Goal: Information Seeking & Learning: Learn about a topic

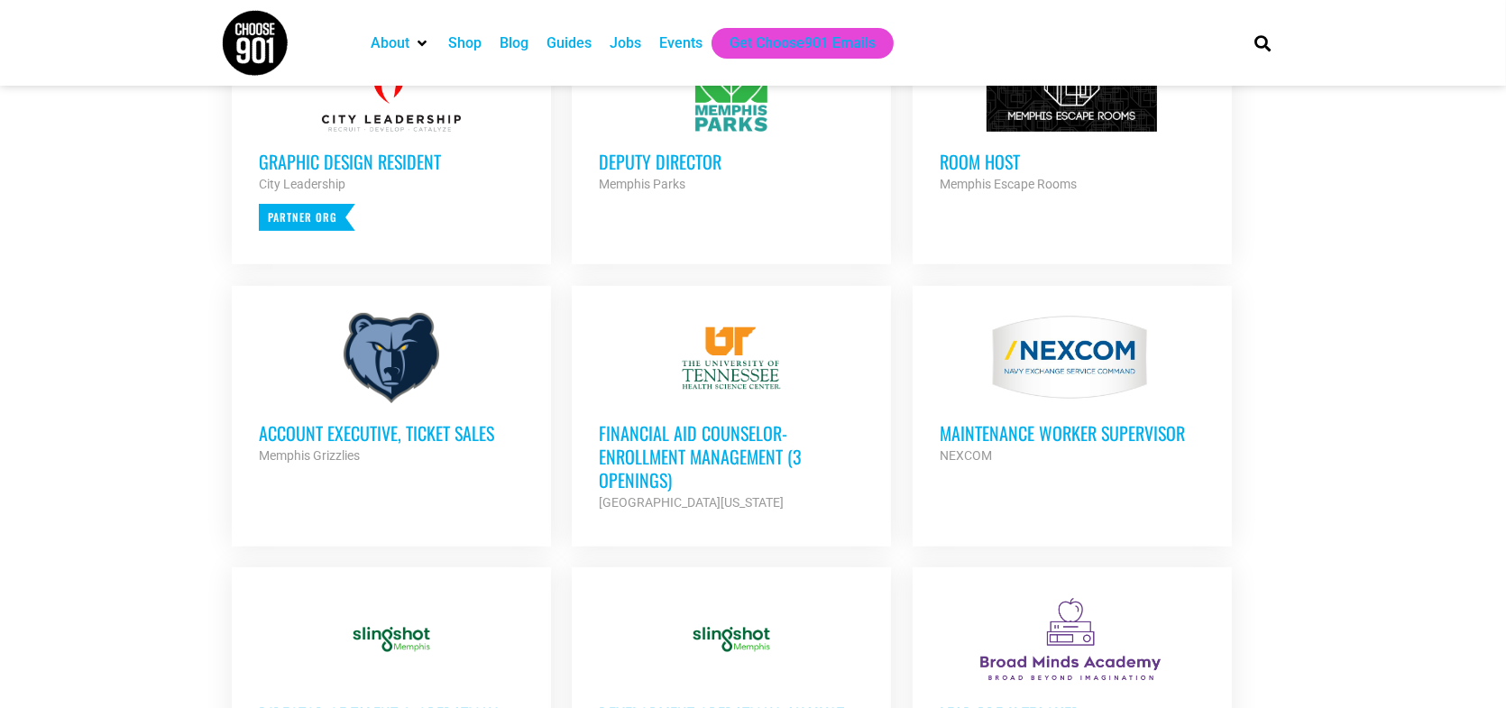
scroll to position [631, 0]
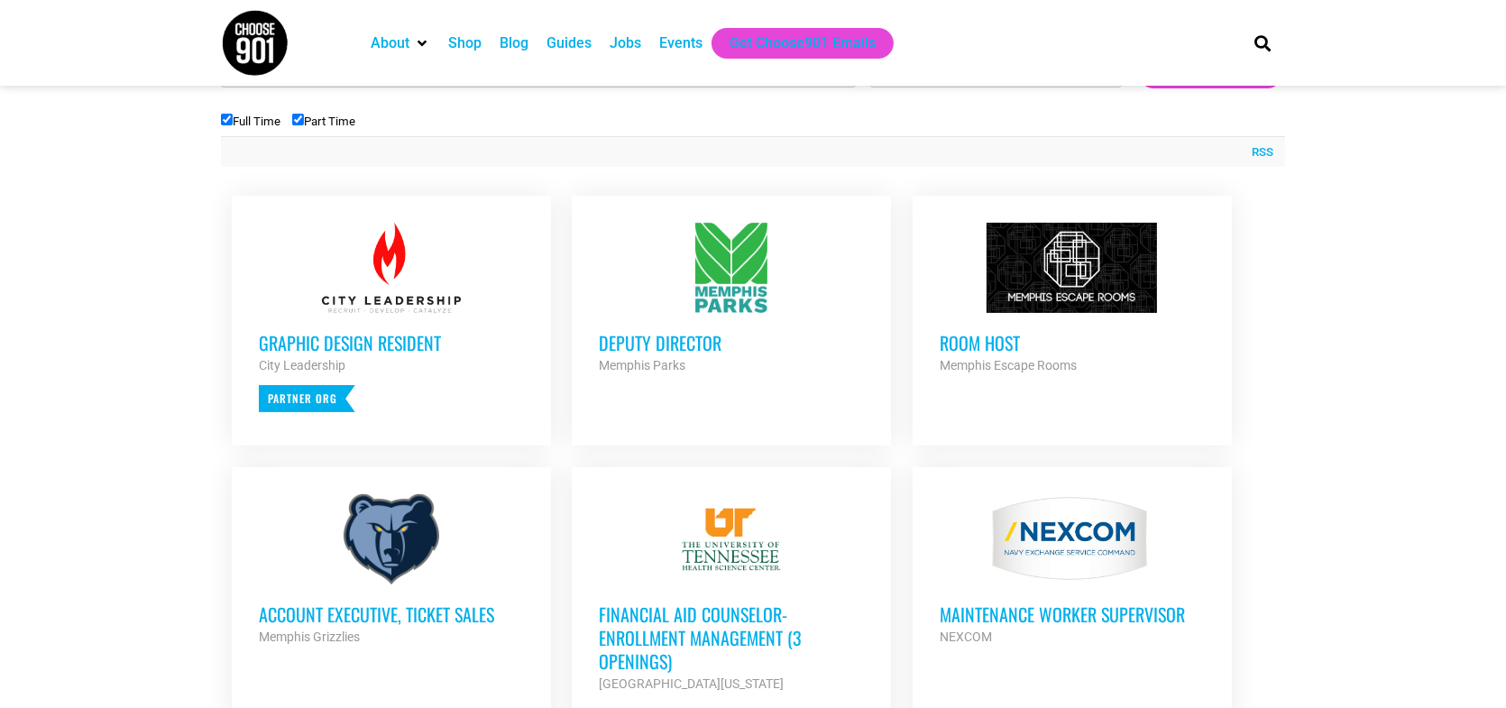
click at [622, 338] on h3 "Deputy Director" at bounding box center [731, 342] width 265 height 23
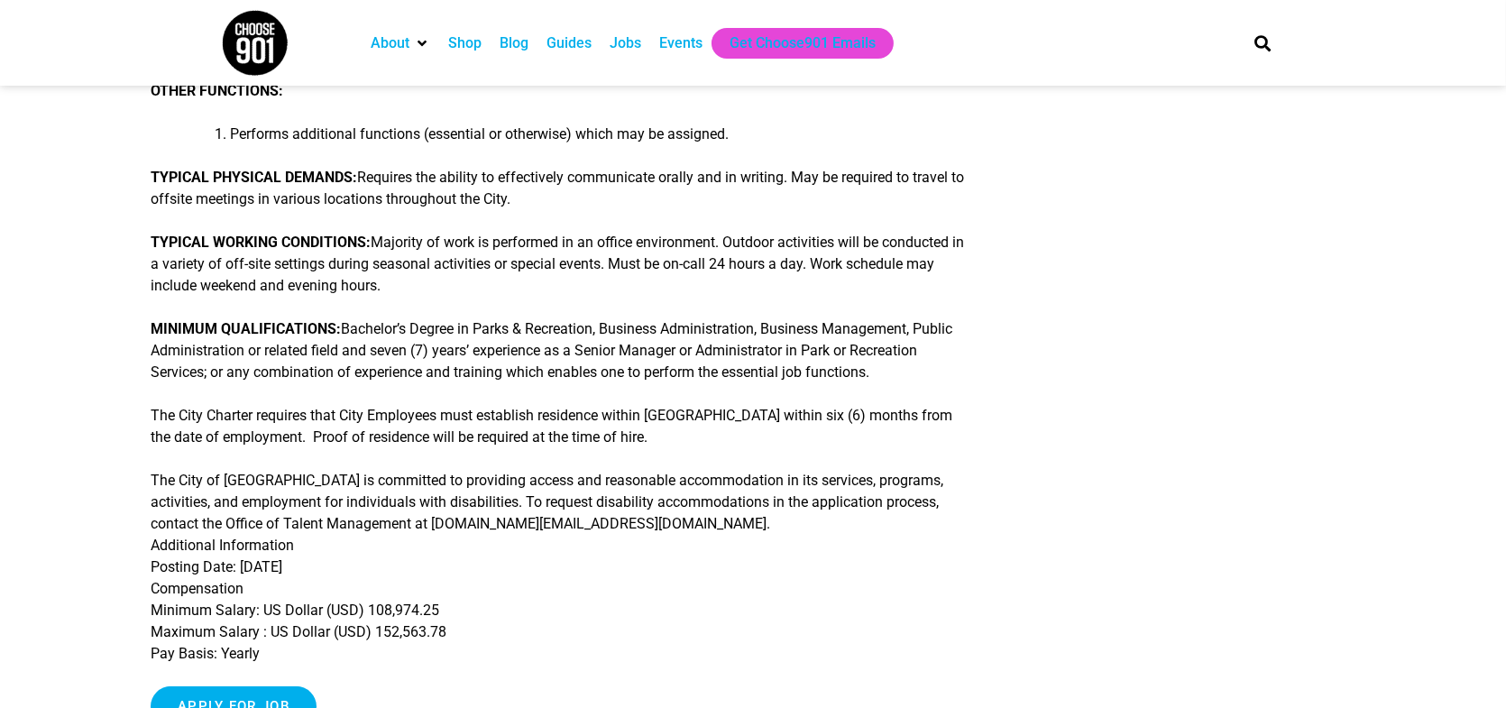
scroll to position [631, 0]
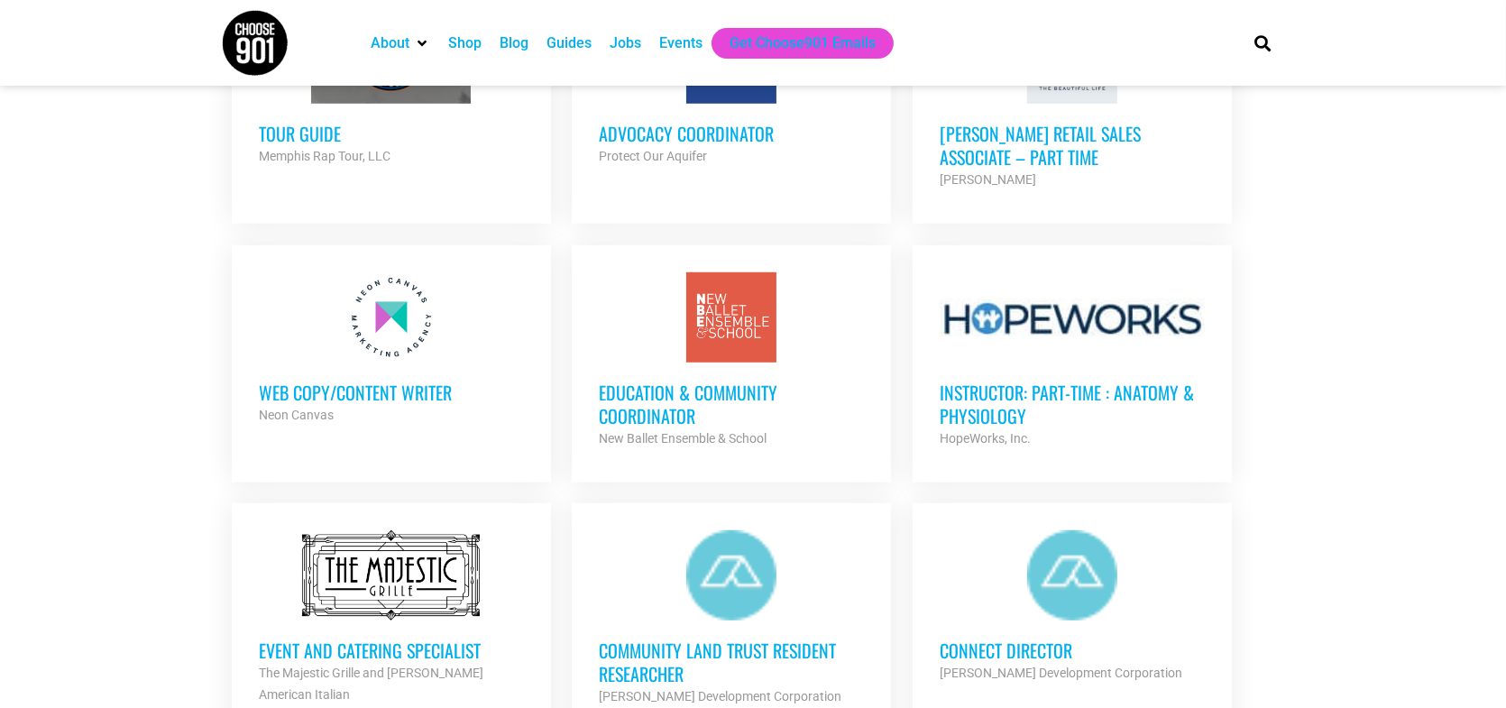
scroll to position [1714, 0]
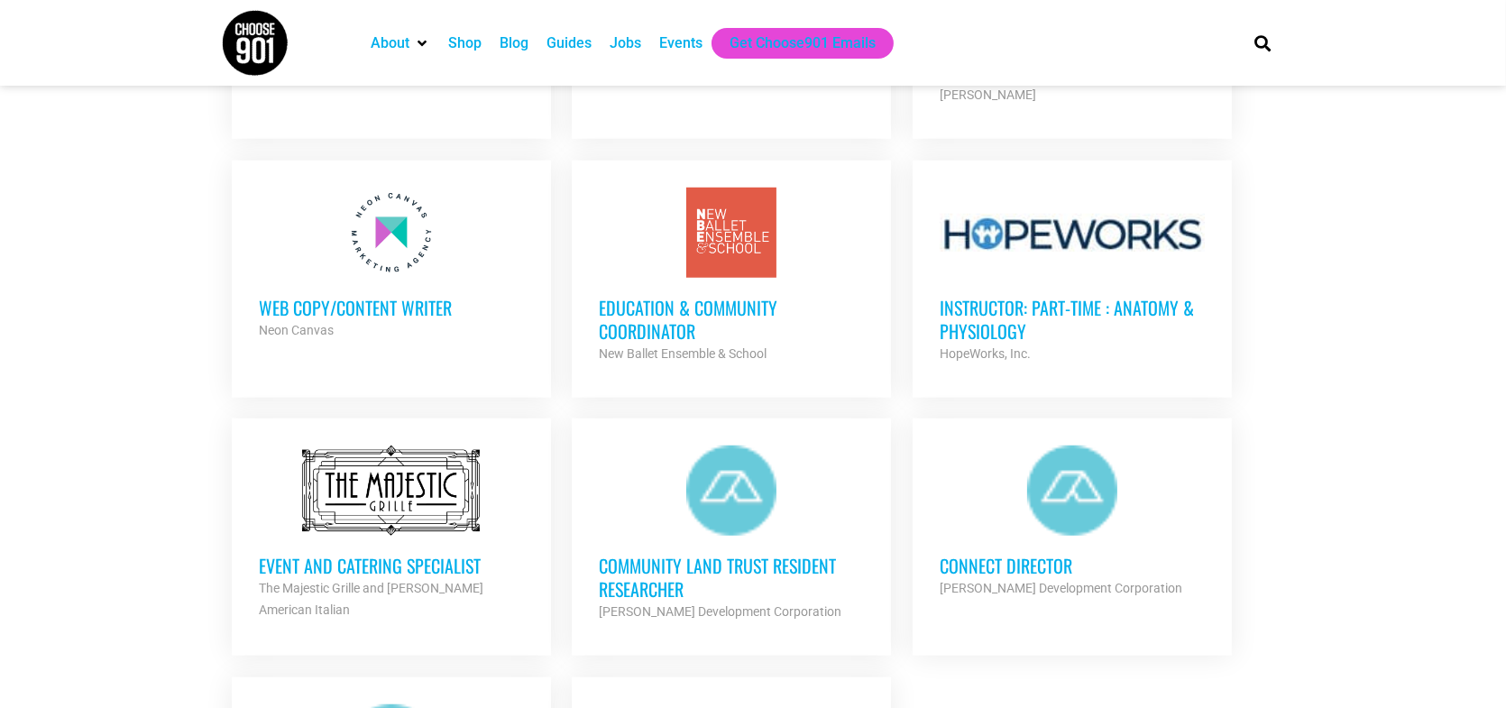
click at [641, 332] on h3 "Education & Community Coordinator" at bounding box center [731, 319] width 265 height 47
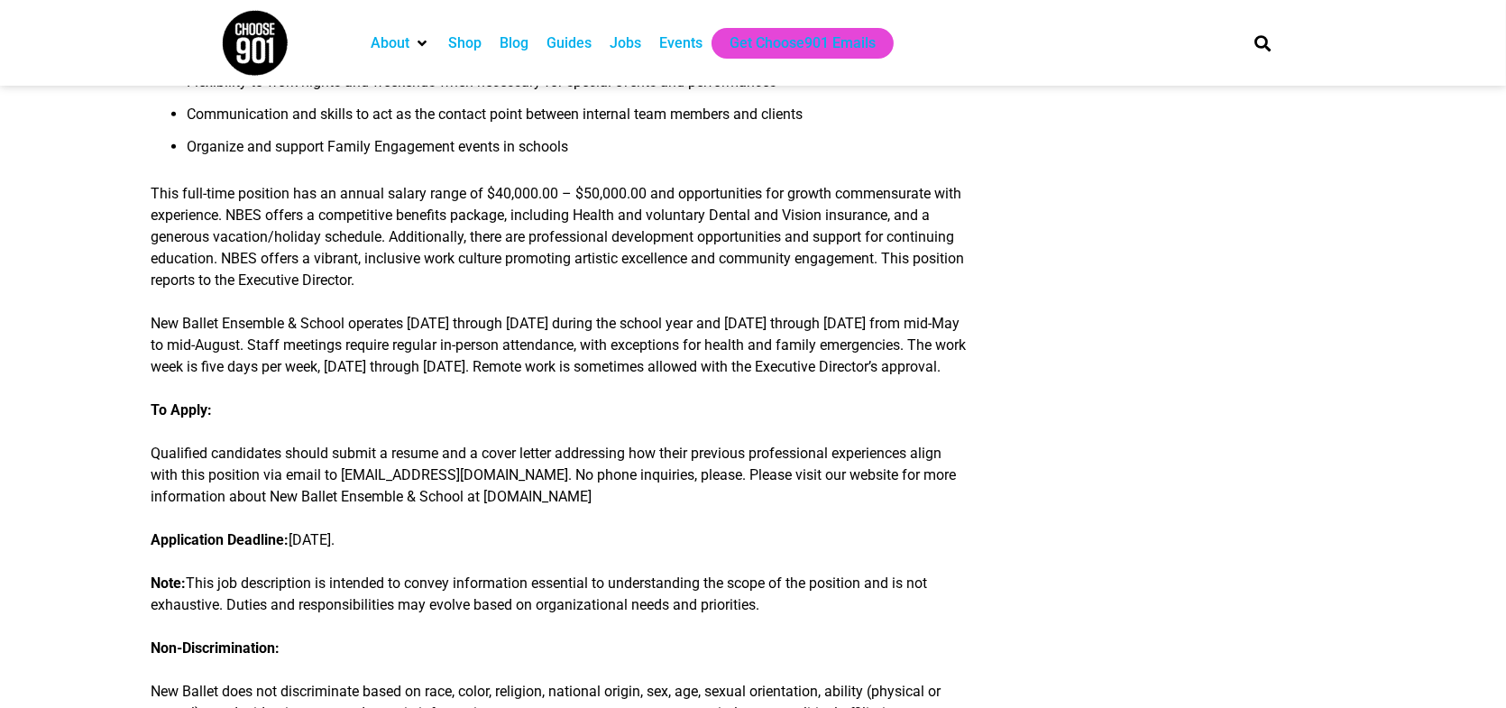
scroll to position [1894, 0]
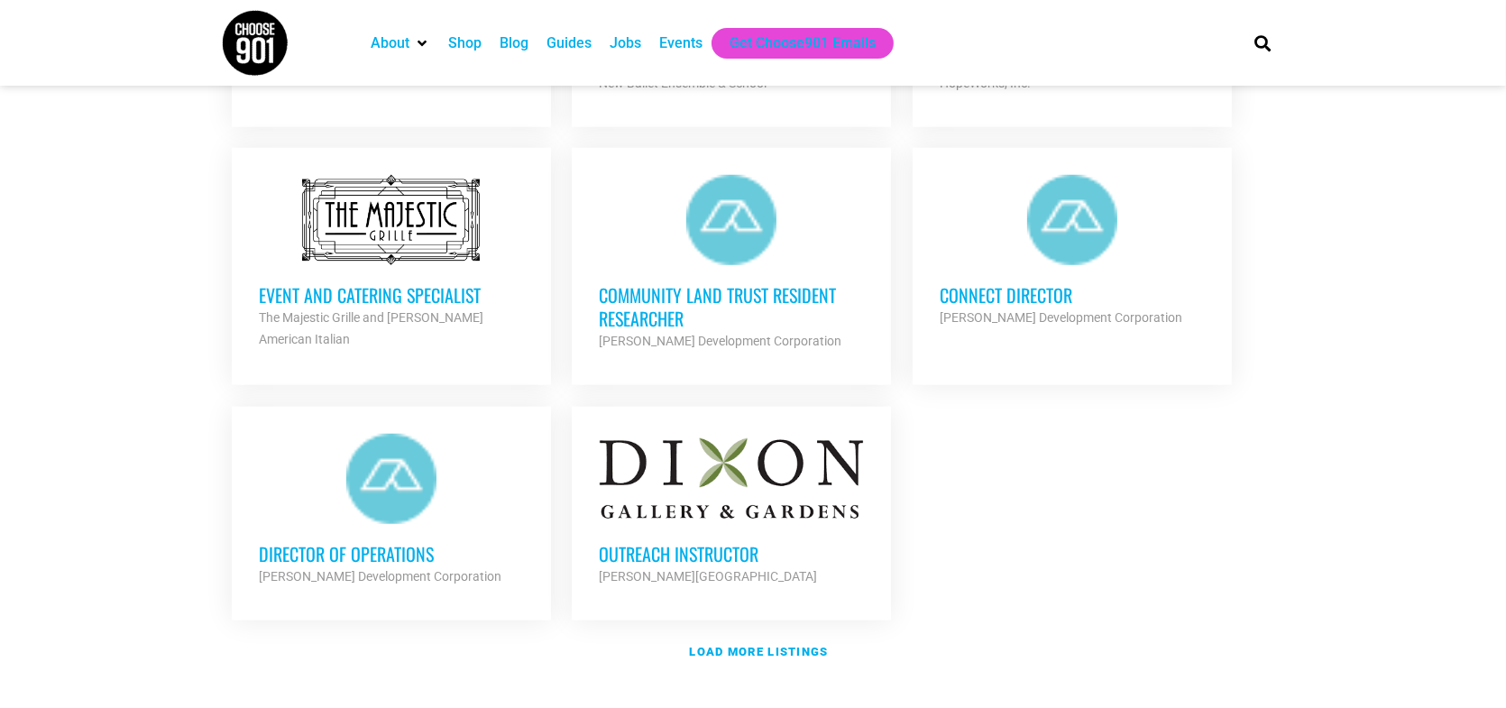
scroll to position [2075, 0]
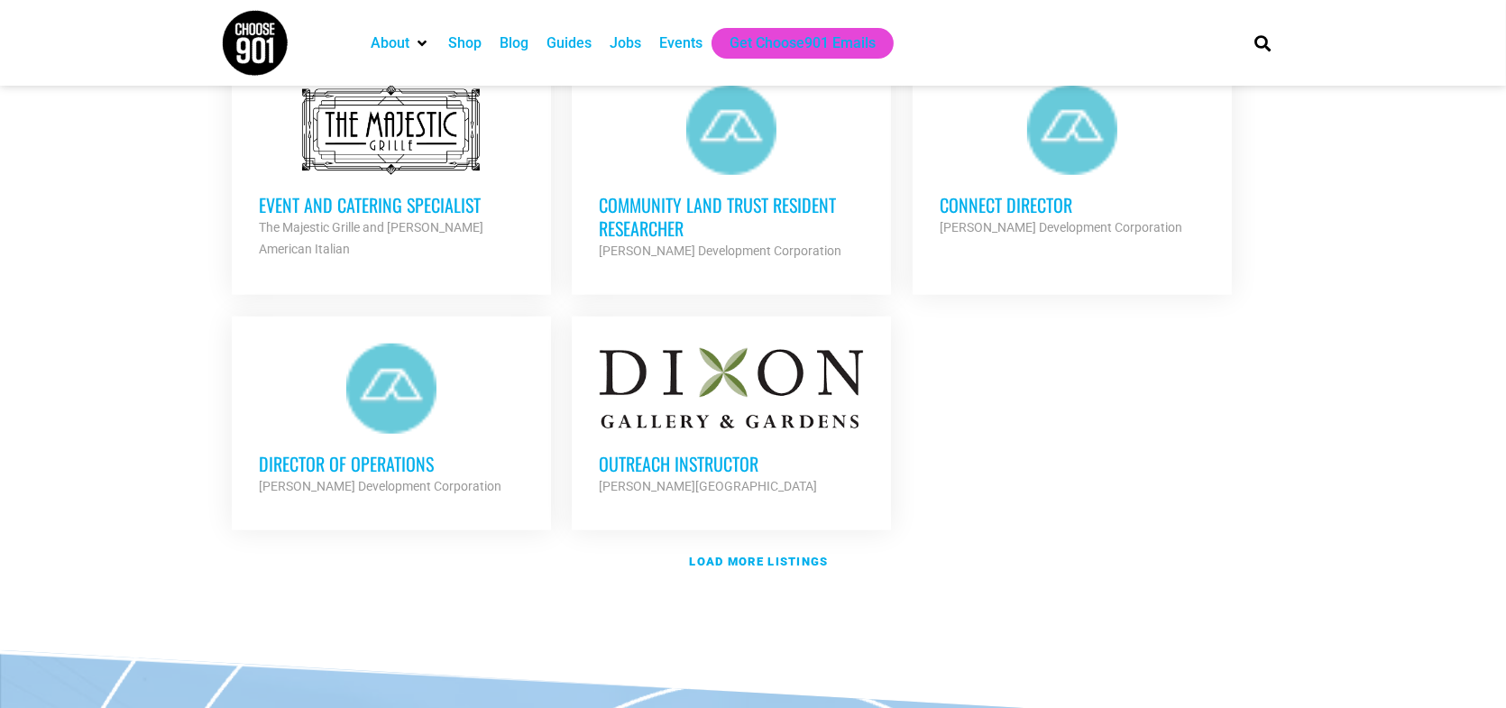
click at [383, 454] on h3 "Director of Operations" at bounding box center [391, 463] width 265 height 23
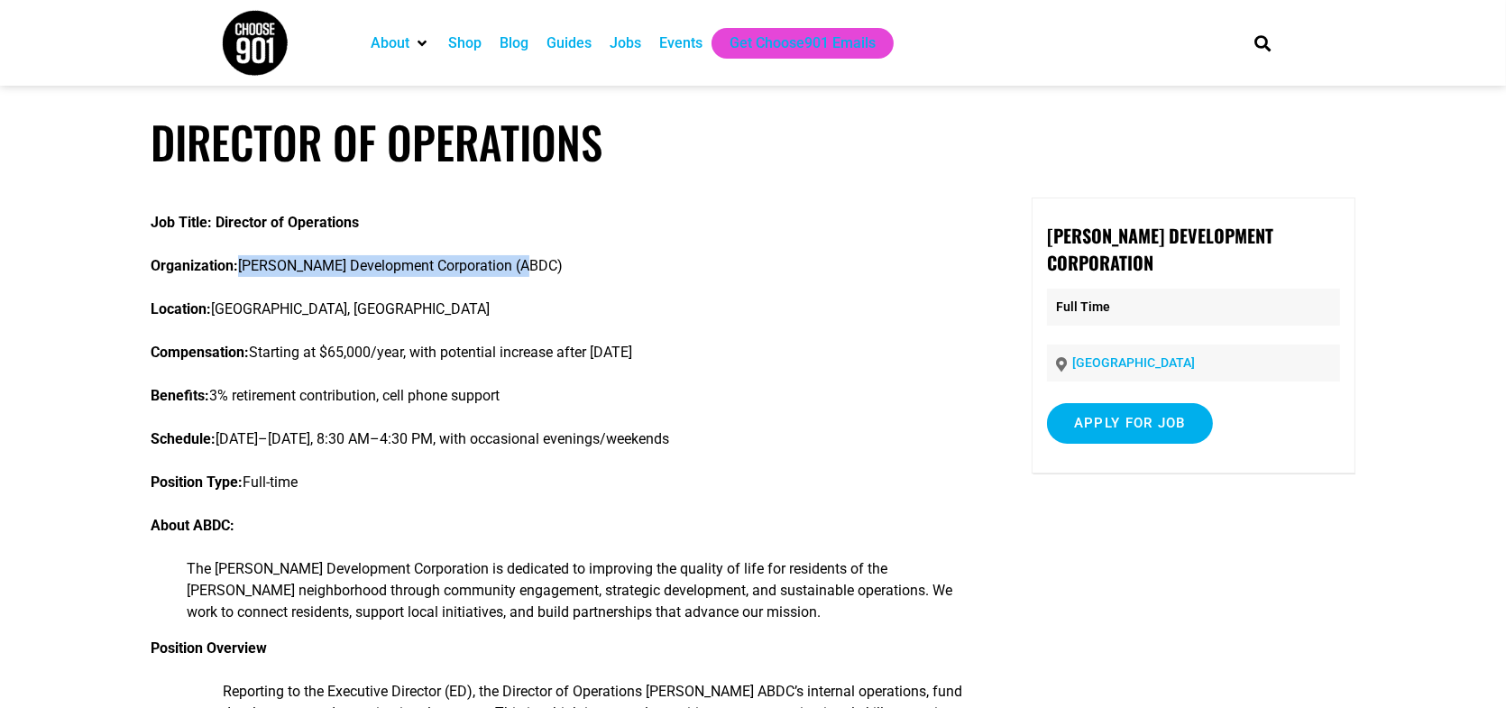
drag, startPoint x: 245, startPoint y: 264, endPoint x: 519, endPoint y: 269, distance: 273.4
click at [521, 265] on p "Organization: [PERSON_NAME] Development Corporation (ABDC)" at bounding box center [561, 266] width 821 height 22
drag, startPoint x: 502, startPoint y: 284, endPoint x: 300, endPoint y: 264, distance: 202.1
click at [350, 266] on p "Organization: [PERSON_NAME] Development Corporation (ABDC)" at bounding box center [561, 266] width 821 height 22
drag, startPoint x: 248, startPoint y: 267, endPoint x: 548, endPoint y: 273, distance: 300.4
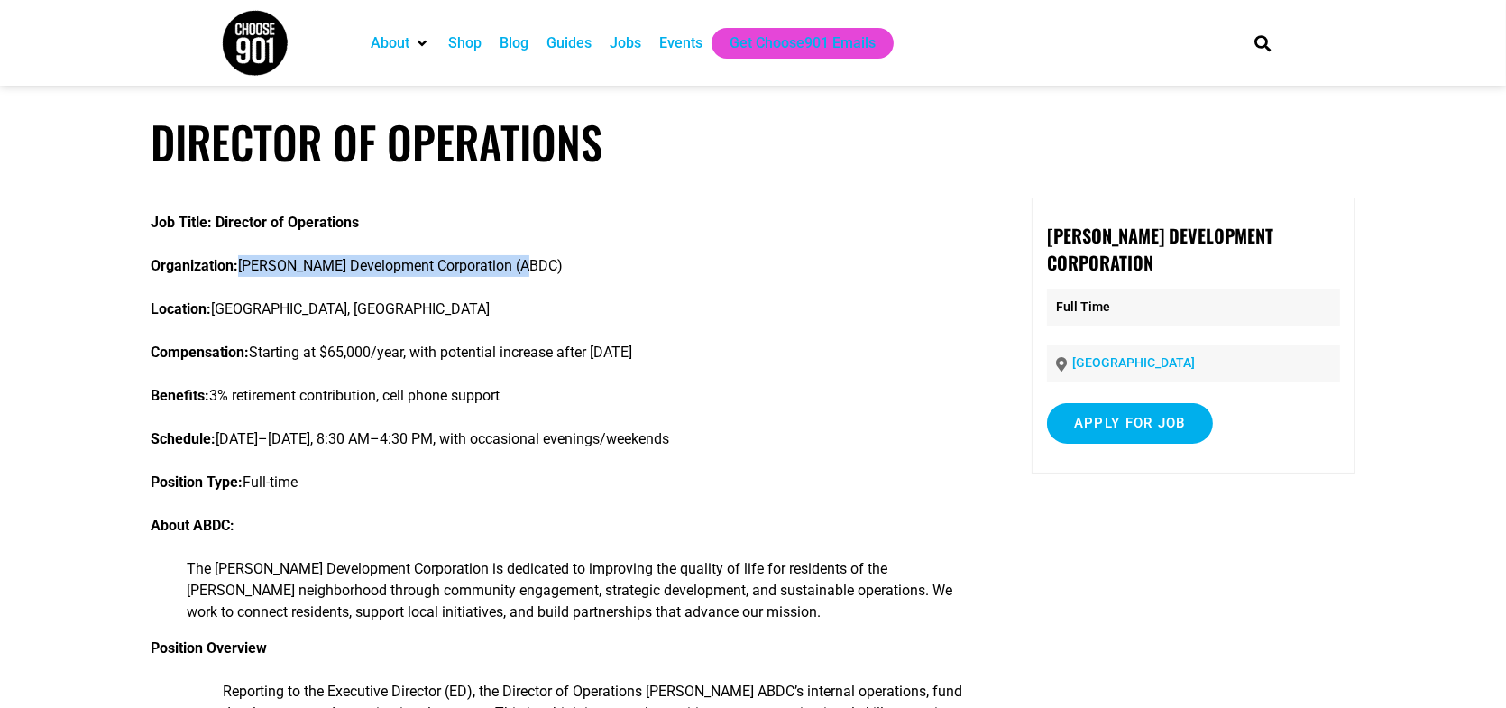
click at [548, 273] on p "Organization: [PERSON_NAME] Development Corporation (ABDC)" at bounding box center [561, 266] width 821 height 22
